Goal: Information Seeking & Learning: Check status

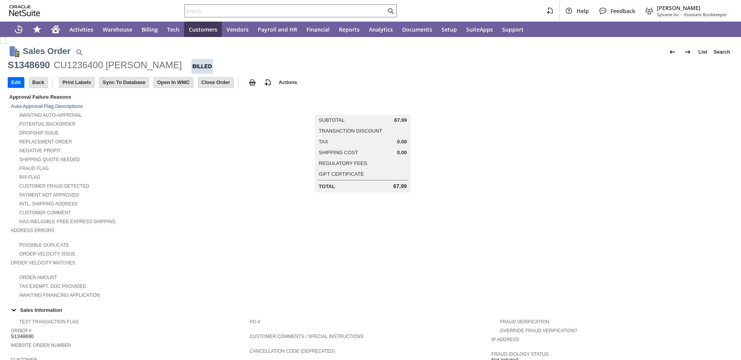
click at [223, 159] on div "Shipping Quote Needed" at bounding box center [130, 159] width 239 height 8
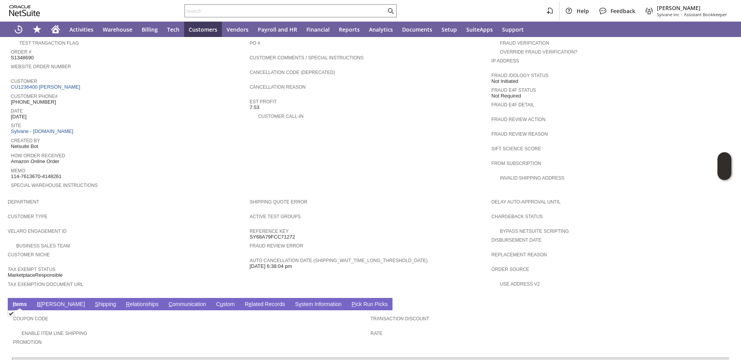
scroll to position [374, 0]
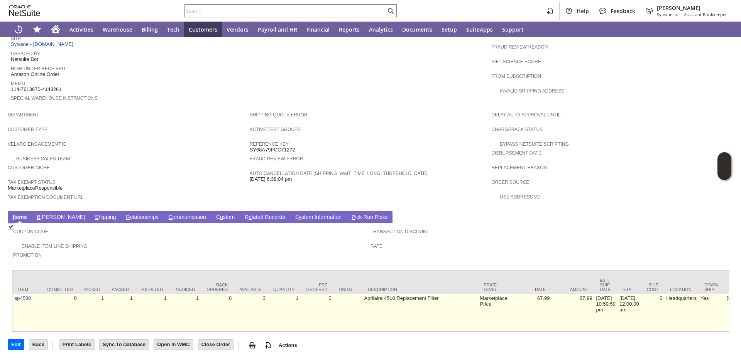
click at [362, 294] on td "Aprilaire 4510 Replacement Filter" at bounding box center [420, 312] width 116 height 37
copy tr "Aprilaire 4510 Replacement Filter"
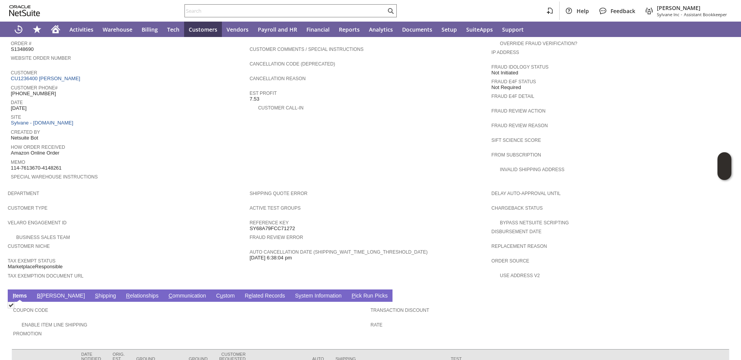
scroll to position [206, 0]
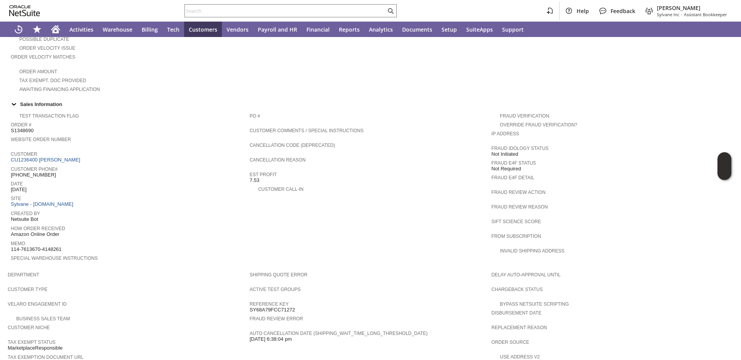
click at [19, 130] on span "S1348690" at bounding box center [22, 131] width 23 height 6
copy span "S1348690"
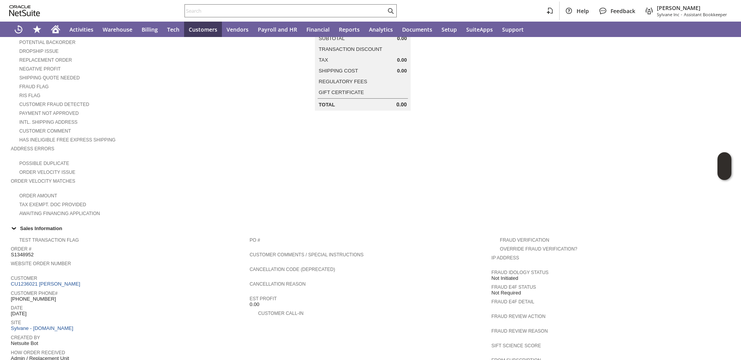
scroll to position [381, 0]
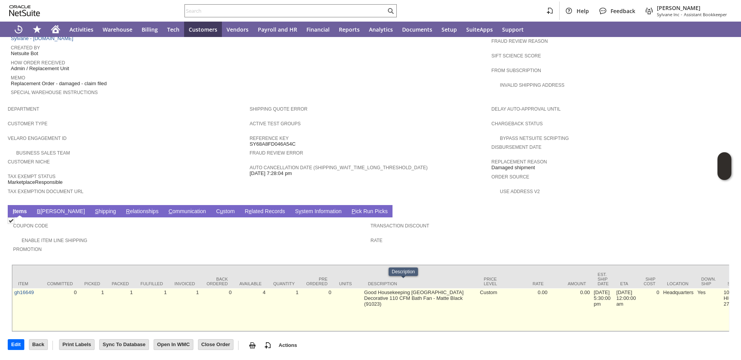
click at [362, 290] on td "Good Housekeeping Sydney Decorative 110 CFM Bath Fan - Matte Black (91023)" at bounding box center [420, 310] width 116 height 43
copy tr "Good Housekeeping Sydney Decorative 110 CFM Bath Fan - Matte Black (91023)"
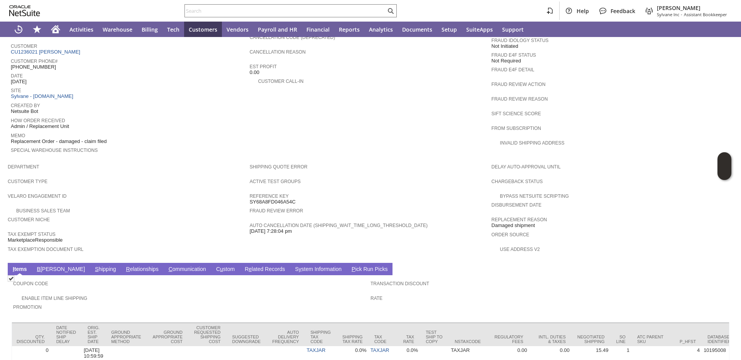
scroll to position [252, 0]
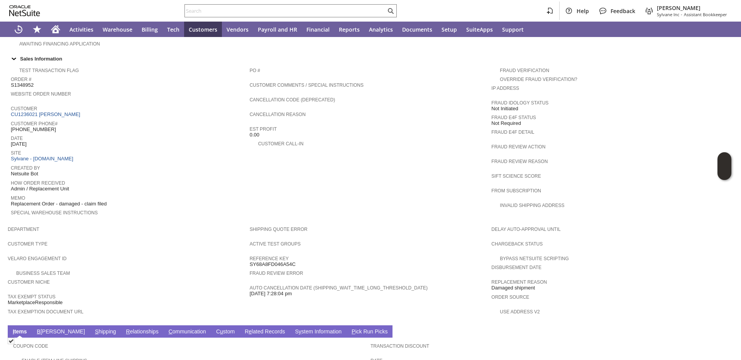
click at [17, 86] on span "S1348952" at bounding box center [22, 85] width 23 height 6
copy span "S1348952"
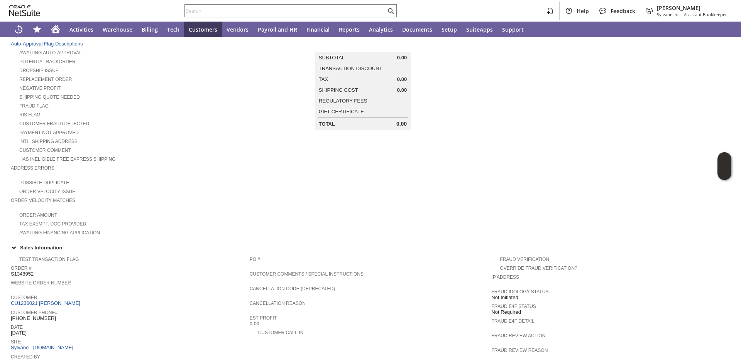
scroll to position [0, 0]
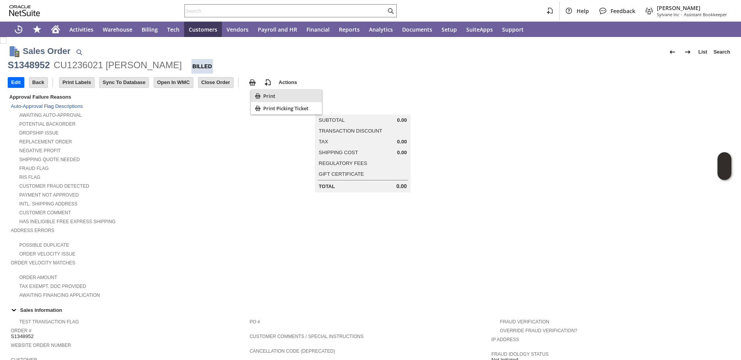
click at [260, 97] on icon "Print" at bounding box center [257, 95] width 5 height 5
click at [234, 156] on div "Shipping Quote Needed" at bounding box center [130, 159] width 239 height 8
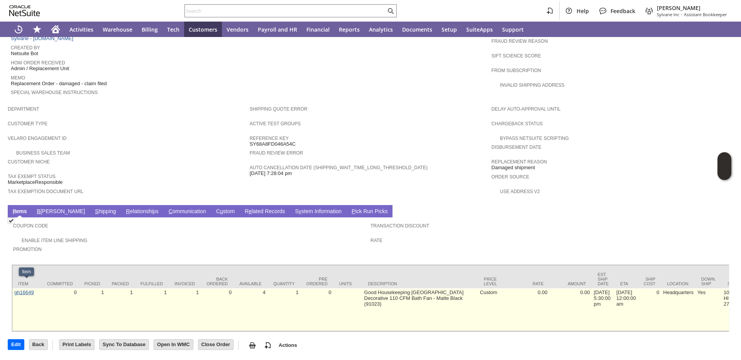
click at [26, 290] on link "gh16649" at bounding box center [24, 293] width 20 height 6
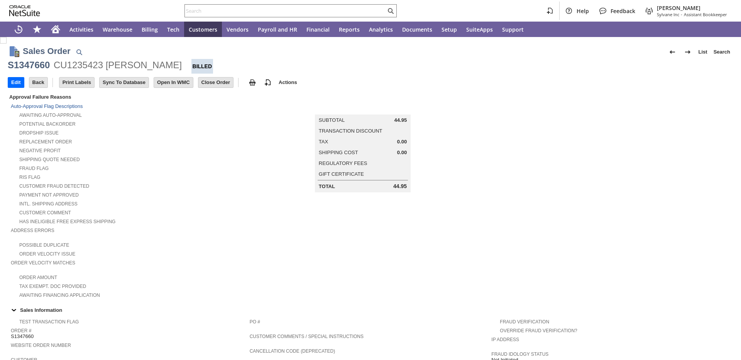
scroll to position [374, 0]
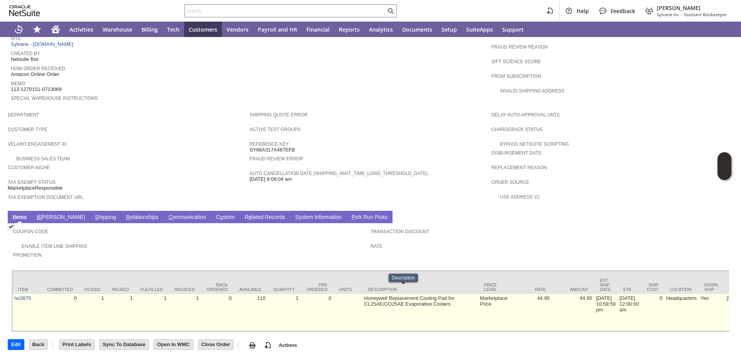
click at [363, 294] on td "Honeywell Replacement Cooling Pad for CL25AE/CO25AE Evaporative Coolers" at bounding box center [420, 312] width 116 height 37
copy tr "Honeywell Replacement Cooling Pad for CL25AE/CO25AE Evaporative Coolers"
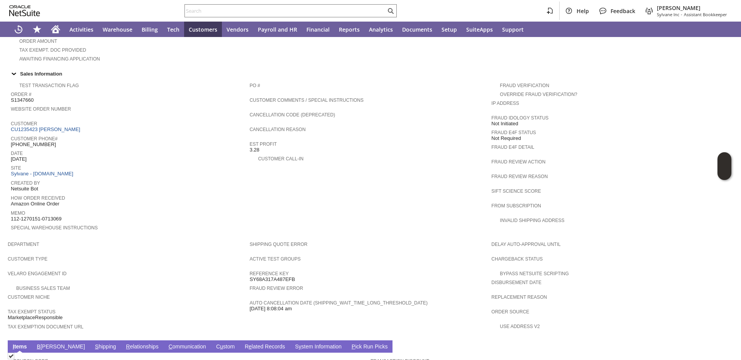
scroll to position [208, 0]
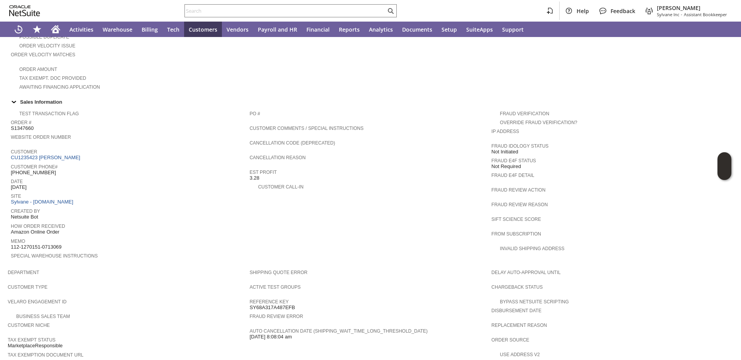
click at [25, 127] on span "S1347660" at bounding box center [22, 128] width 23 height 6
copy span "S1347660"
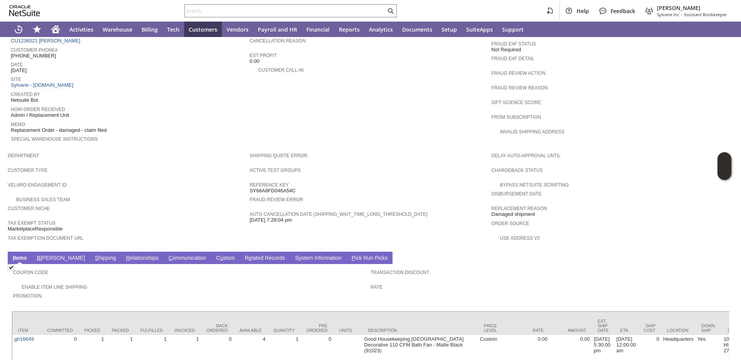
scroll to position [381, 0]
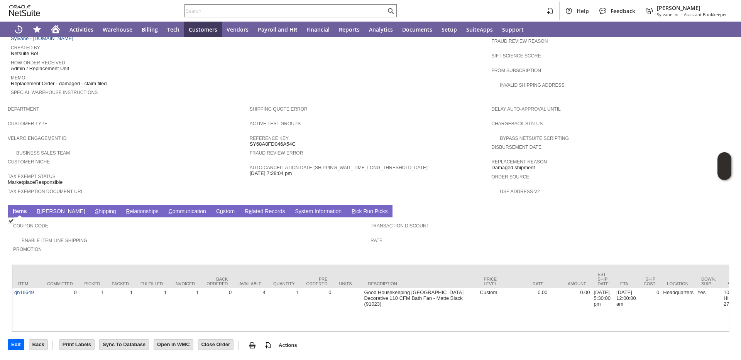
click at [93, 208] on link "S hipping" at bounding box center [105, 211] width 25 height 7
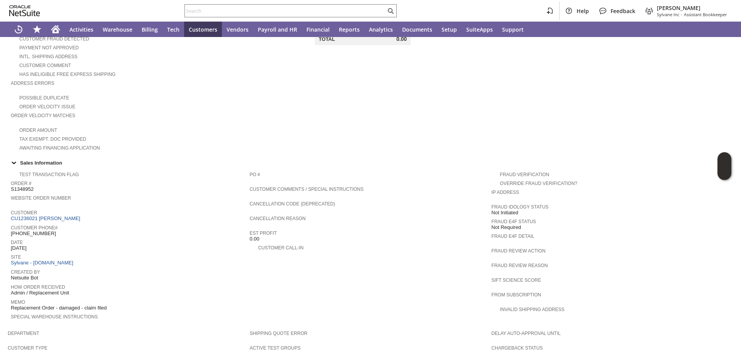
scroll to position [191, 0]
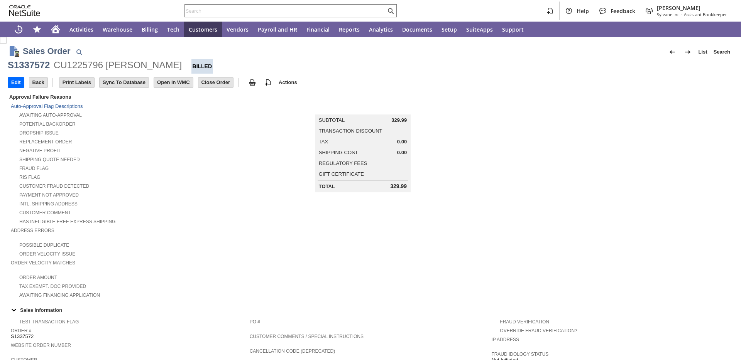
click at [129, 235] on div "Address Errors" at bounding box center [128, 233] width 235 height 14
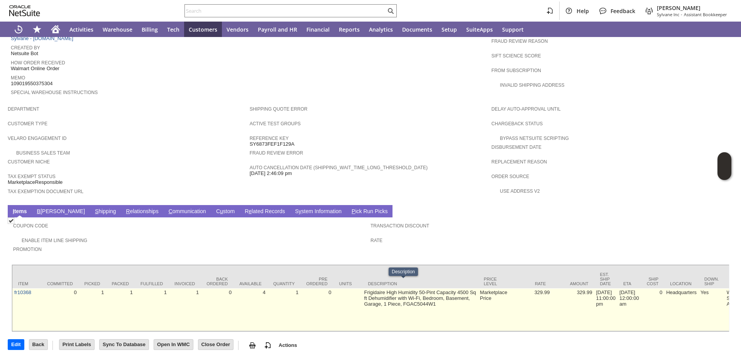
click at [376, 289] on td "Frigidaire High Humidity 50-Pint Capacity 4500 Sq ft Dehumidifier with Wi-Fi, B…" at bounding box center [420, 310] width 116 height 43
copy tr "Frigidaire High Humidity 50-Pint Capacity 4500 Sq ft Dehumidifier with Wi-Fi, B…"
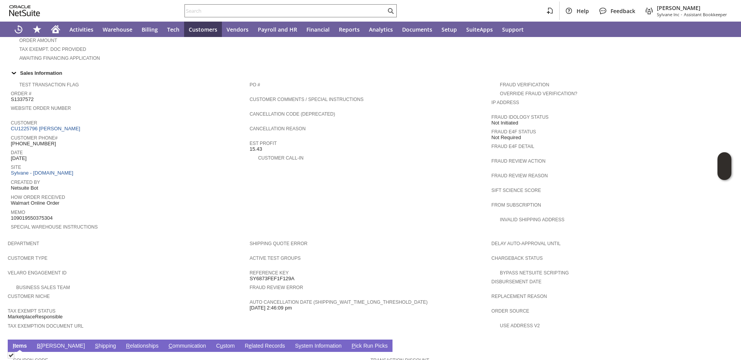
scroll to position [143, 0]
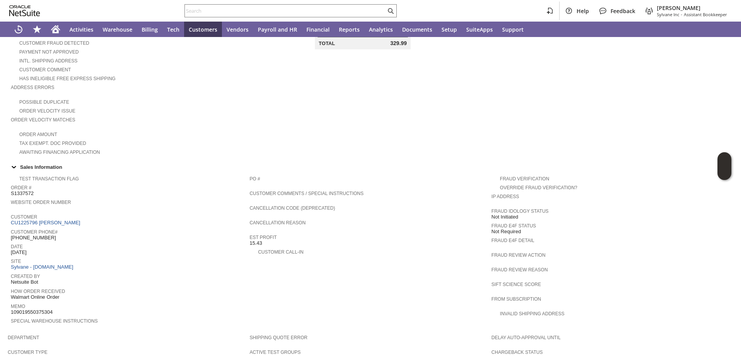
click at [26, 197] on span "S1337572" at bounding box center [22, 194] width 23 height 6
copy span "S1337572"
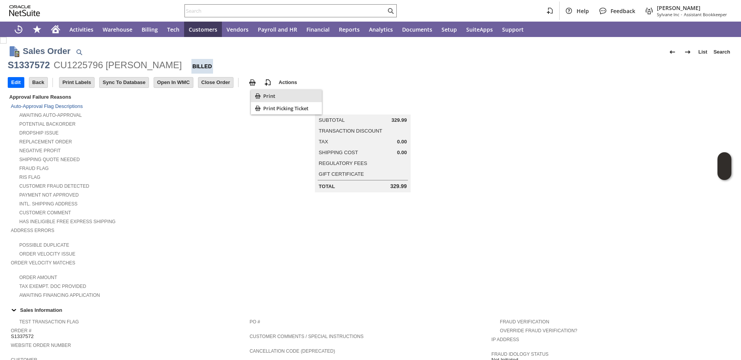
click at [263, 95] on span "Print" at bounding box center [291, 96] width 56 height 7
click at [189, 156] on div "Shipping Quote Needed" at bounding box center [130, 159] width 239 height 8
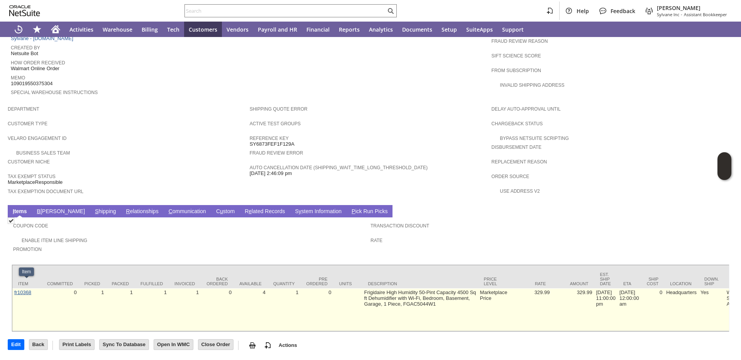
click at [24, 290] on link "fr10368" at bounding box center [22, 293] width 17 height 6
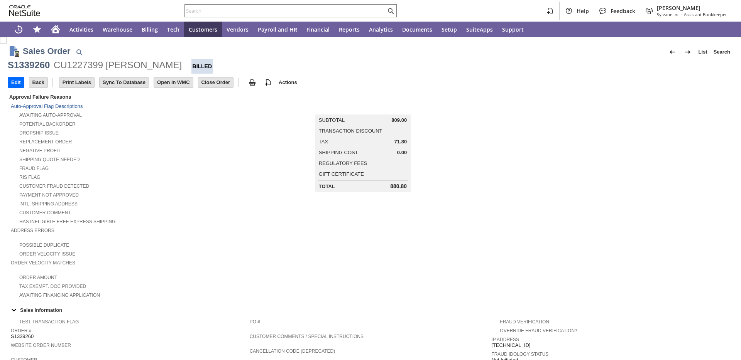
scroll to position [354, 0]
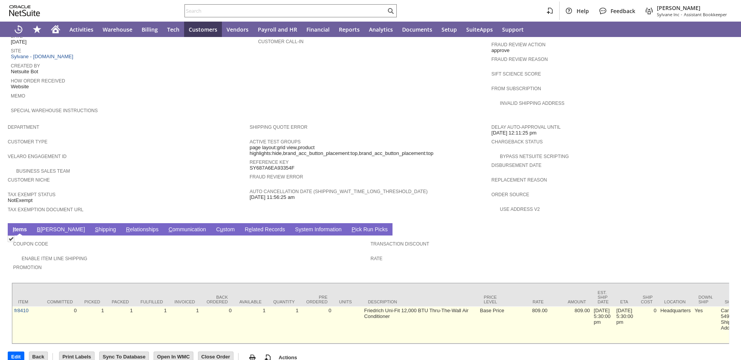
click at [369, 310] on td "Friedrich Uni-Fit 12,000 BTU Thru-The-Wall Air Conditioner" at bounding box center [420, 325] width 116 height 37
copy tr "Friedrich Uni-Fit 12,000 BTU Thru-The-Wall Air Conditioner"
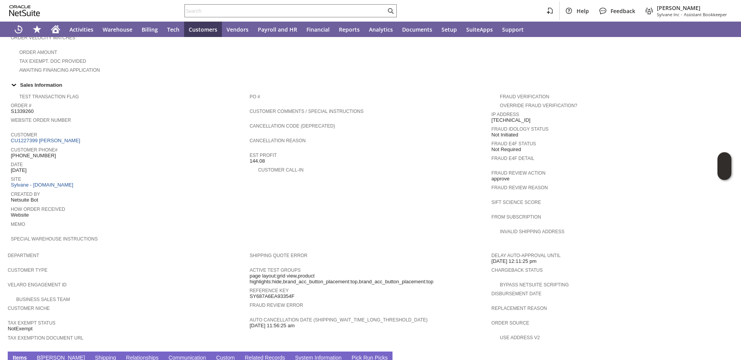
scroll to position [224, 0]
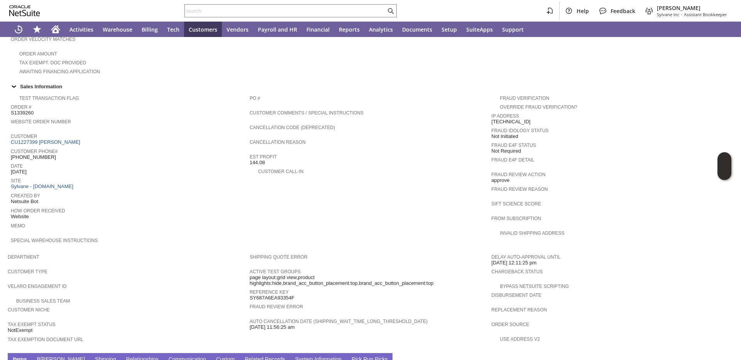
click at [15, 113] on span "S1339260" at bounding box center [22, 113] width 23 height 6
copy span "S1339260"
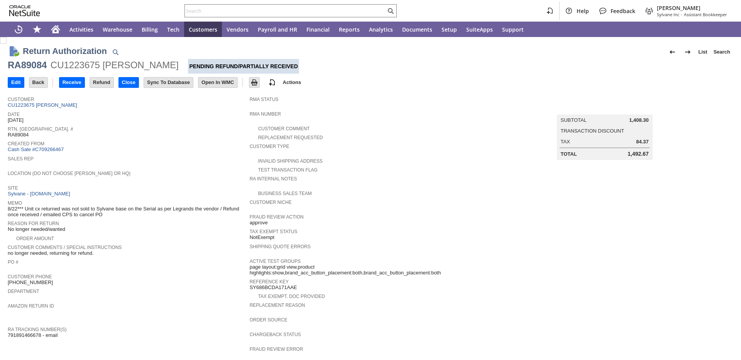
click at [177, 150] on div "Created From Cash Sale #C709266467" at bounding box center [127, 146] width 238 height 14
click at [179, 133] on div "Rtn. [GEOGRAPHIC_DATA]. # RA89084" at bounding box center [127, 131] width 238 height 14
click at [220, 10] on input "text" at bounding box center [285, 10] width 201 height 9
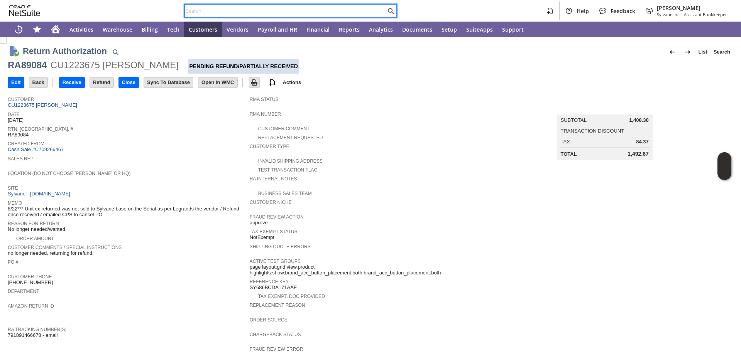
paste input "P217831"
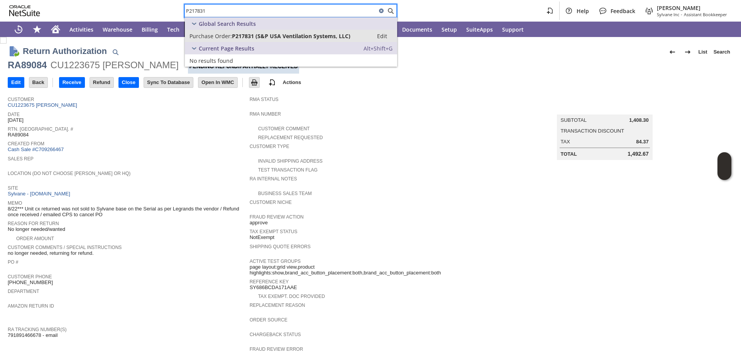
type input "P217831"
click at [209, 38] on span "Purchase Order:" at bounding box center [211, 35] width 42 height 7
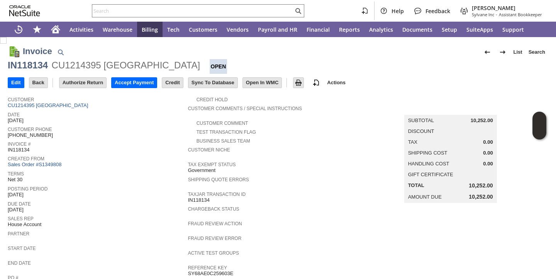
click at [141, 128] on span "Customer Phone" at bounding box center [96, 128] width 176 height 8
click at [30, 66] on div "IN118134" at bounding box center [28, 65] width 40 height 12
copy div "IN118134"
click at [303, 84] on img at bounding box center [298, 82] width 9 height 9
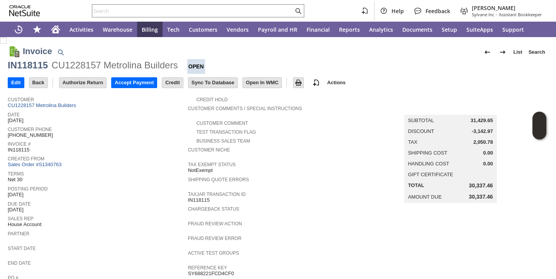
click at [32, 62] on div "IN118115" at bounding box center [28, 65] width 40 height 12
copy div "IN118115"
click at [30, 65] on div "IN118116" at bounding box center [28, 65] width 40 height 12
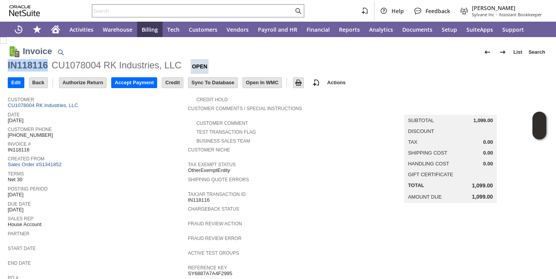
copy div "IN118116"
click at [32, 66] on div "IN118110" at bounding box center [28, 65] width 40 height 12
copy div "IN118110"
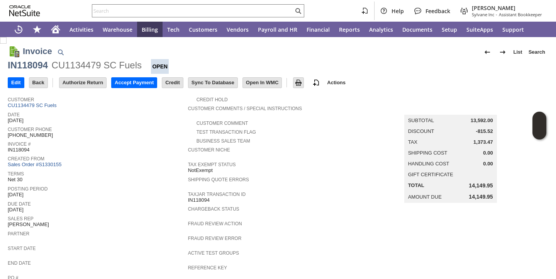
click at [27, 66] on div "IN118094" at bounding box center [28, 65] width 40 height 12
copy div "IN118094"
click at [40, 107] on link "CU1134479 SC Fuels" at bounding box center [33, 105] width 51 height 6
click at [32, 63] on div "IN118114" at bounding box center [28, 65] width 40 height 12
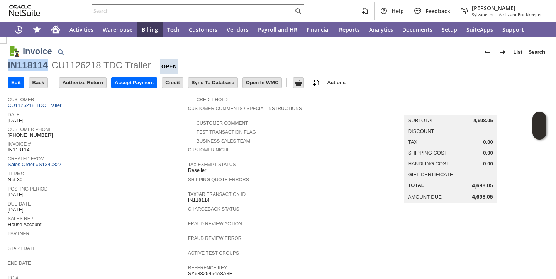
click at [32, 63] on div "IN118114" at bounding box center [28, 65] width 40 height 12
copy div "IN118114"
click at [20, 68] on div "IN118112" at bounding box center [28, 65] width 40 height 12
copy div "IN118112"
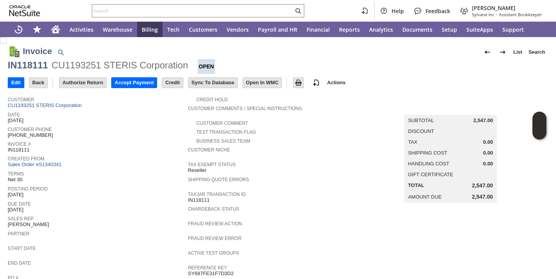
click at [24, 68] on div "IN118111" at bounding box center [28, 65] width 40 height 12
copy div "IN118111"
click at [45, 63] on div "IN118118" at bounding box center [28, 65] width 40 height 12
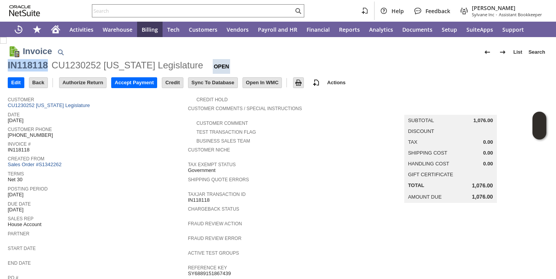
copy div "IN118118"
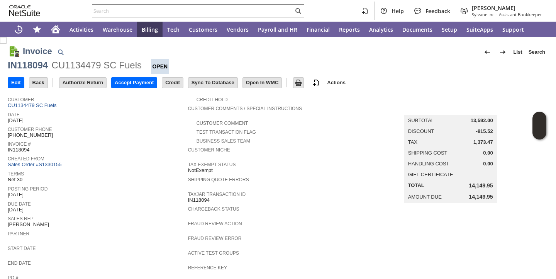
click at [160, 209] on div "Due Date [DATE]" at bounding box center [96, 206] width 176 height 14
